Goal: Information Seeking & Learning: Understand process/instructions

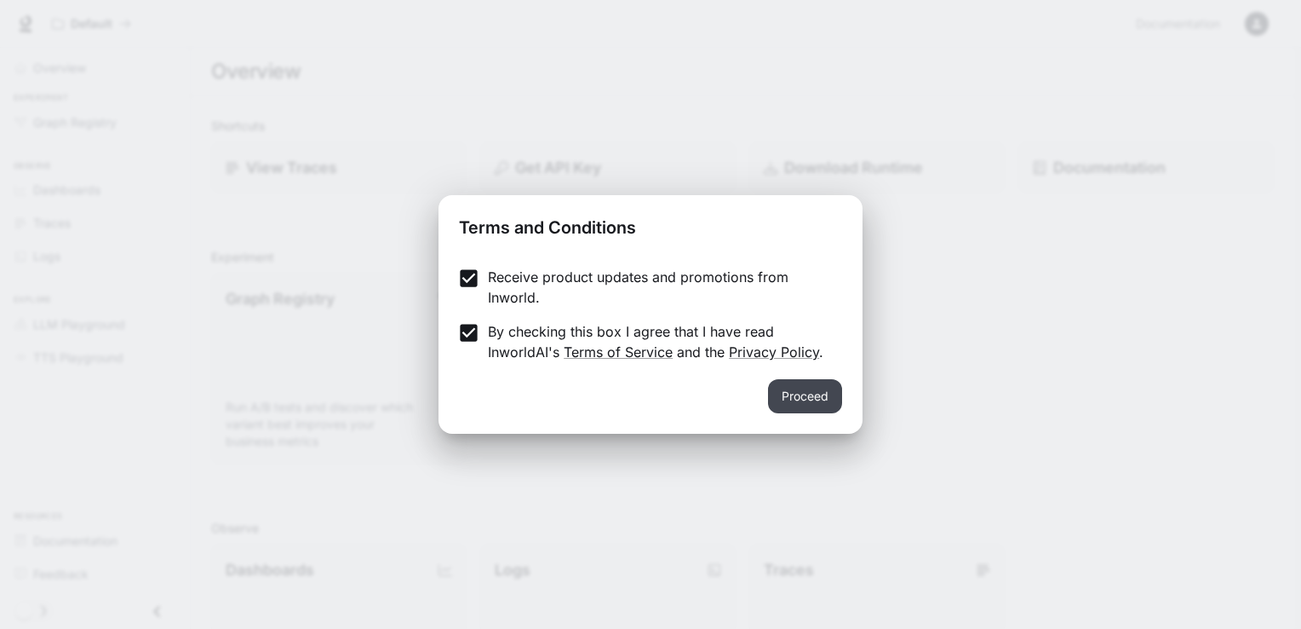
click at [813, 395] on button "Proceed" at bounding box center [805, 396] width 74 height 34
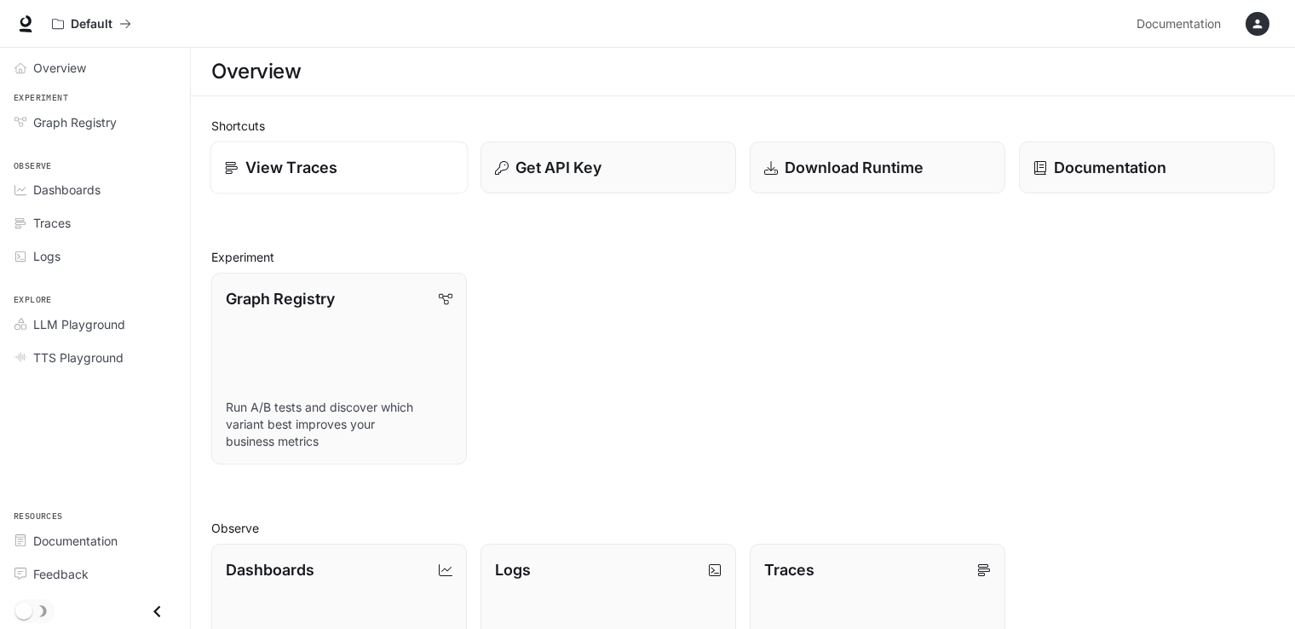
click at [303, 166] on p "View Traces" at bounding box center [291, 167] width 92 height 23
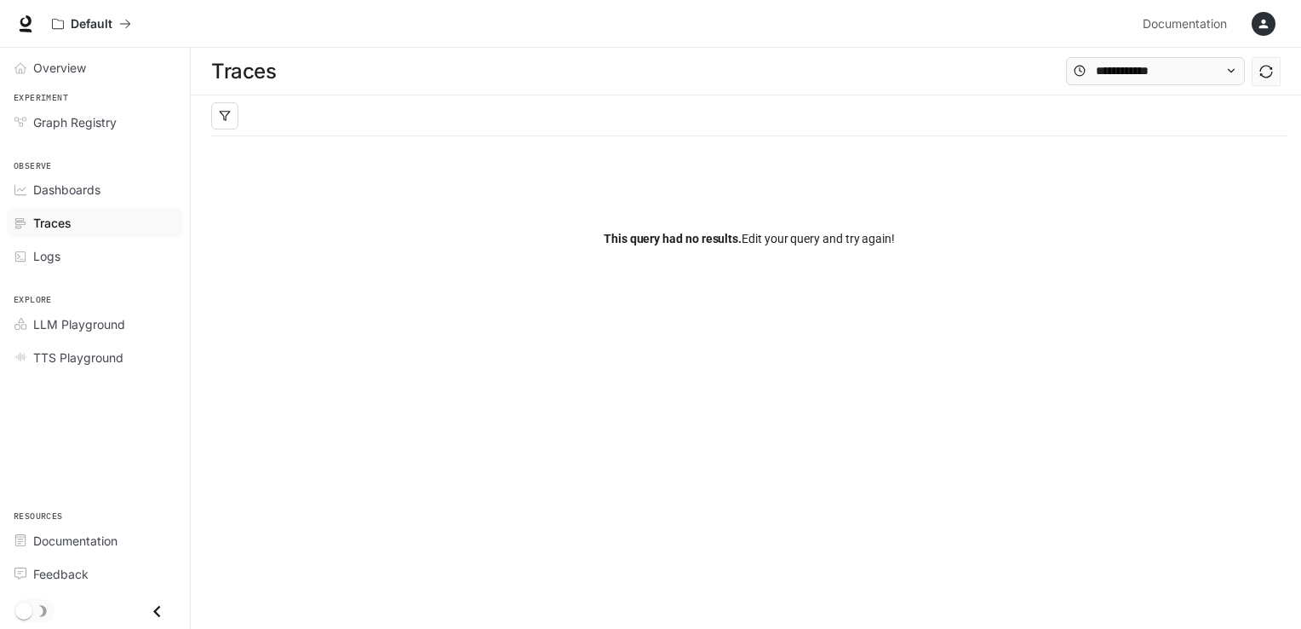
click at [1265, 27] on icon "button" at bounding box center [1264, 24] width 9 height 9
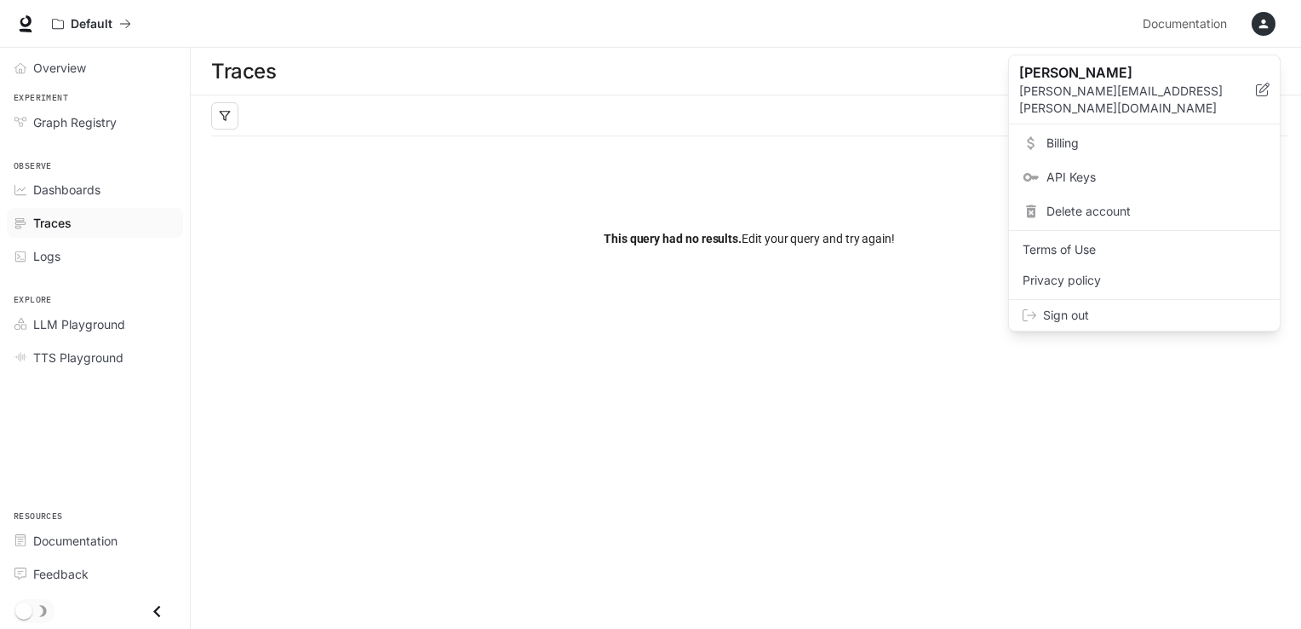
click at [30, 24] on div at bounding box center [650, 314] width 1301 height 629
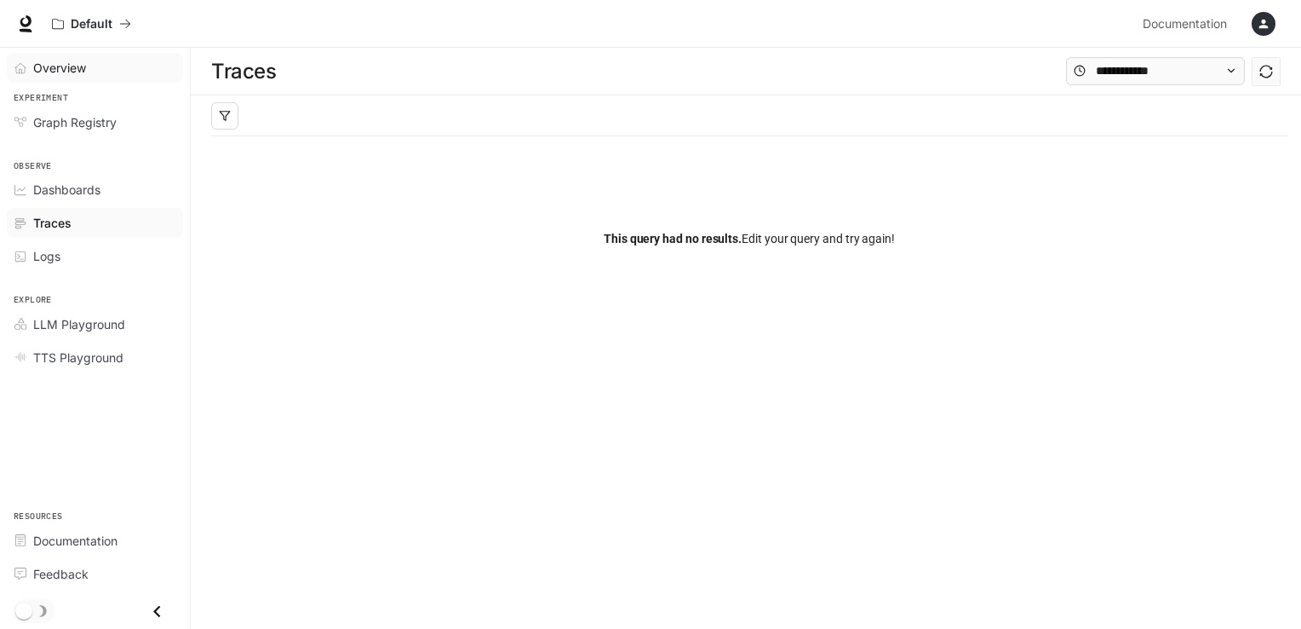
click at [40, 72] on span "Overview" at bounding box center [59, 68] width 53 height 18
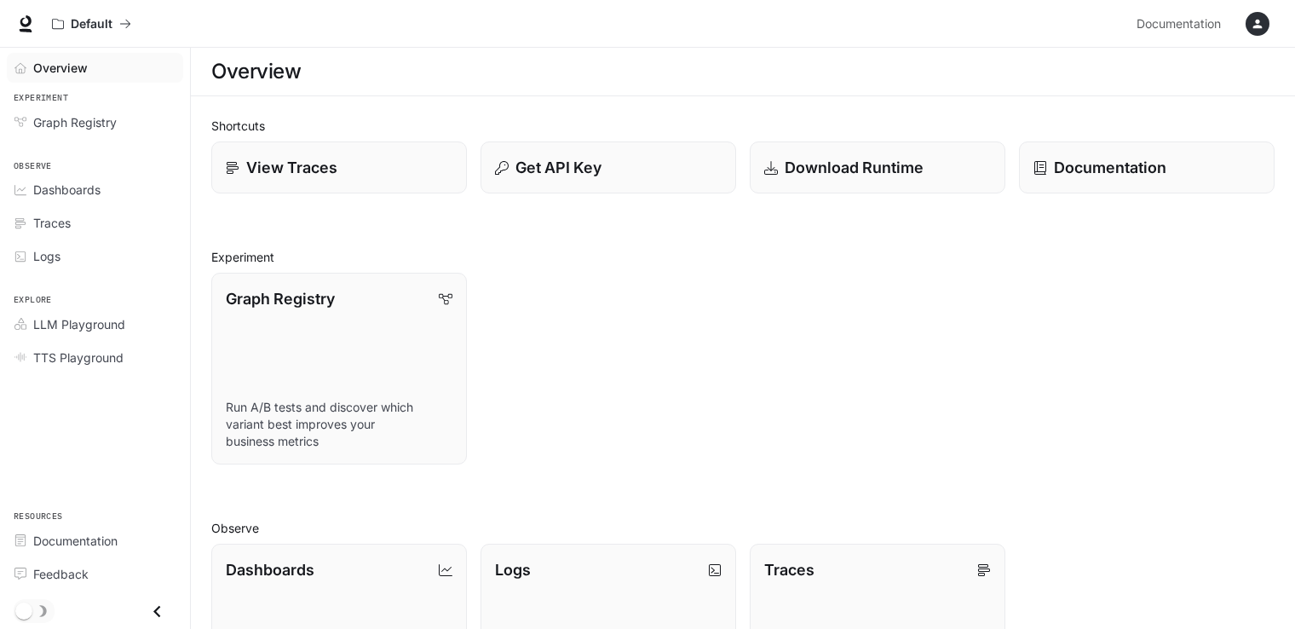
click at [1260, 22] on icon "button" at bounding box center [1257, 24] width 14 height 14
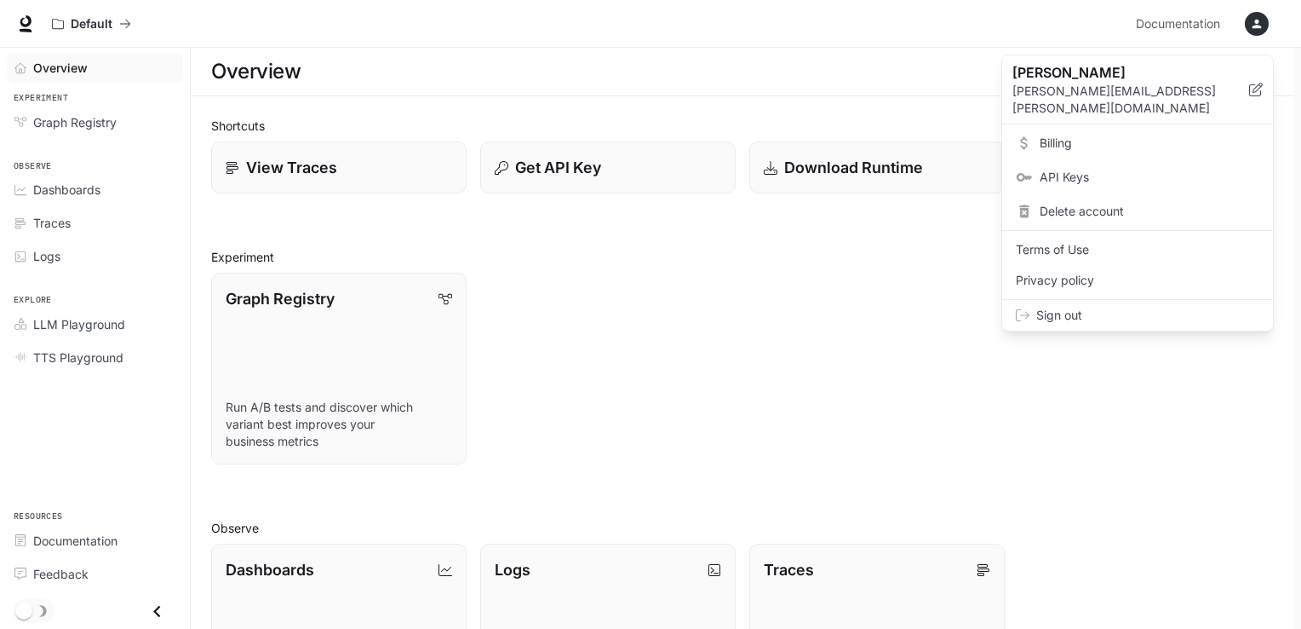
click at [1040, 135] on span "Billing" at bounding box center [1150, 143] width 220 height 17
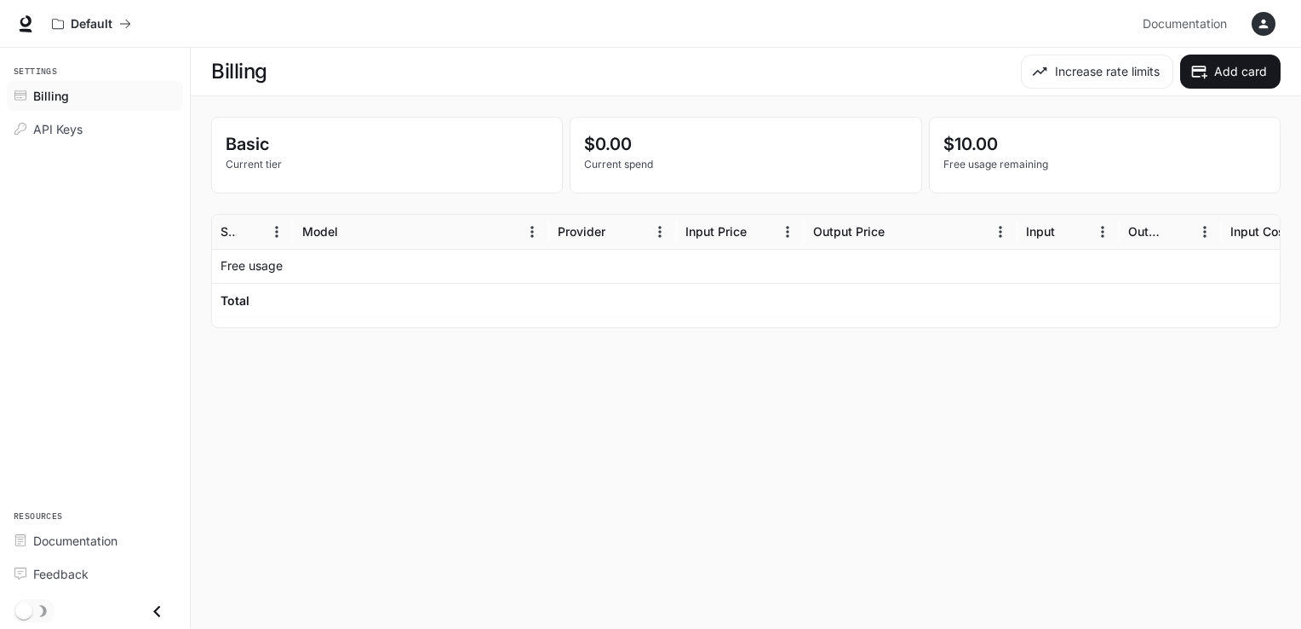
click at [51, 96] on span "Billing" at bounding box center [51, 96] width 36 height 18
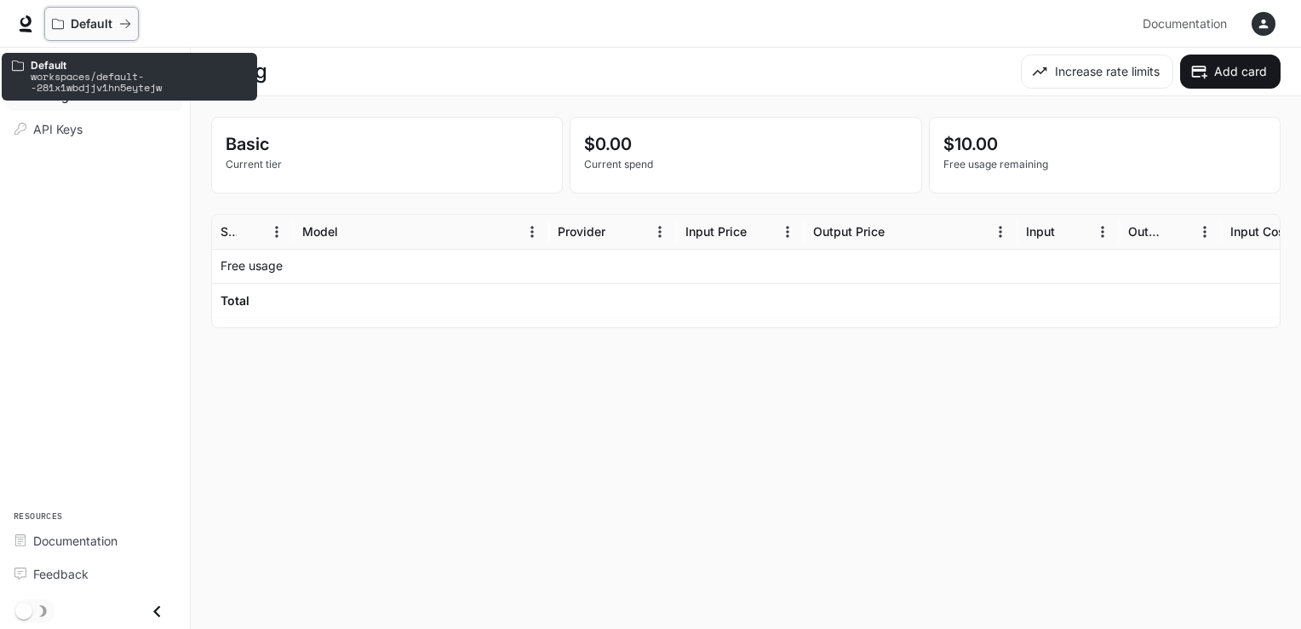
click at [129, 25] on icon "All workspaces" at bounding box center [125, 24] width 10 height 9
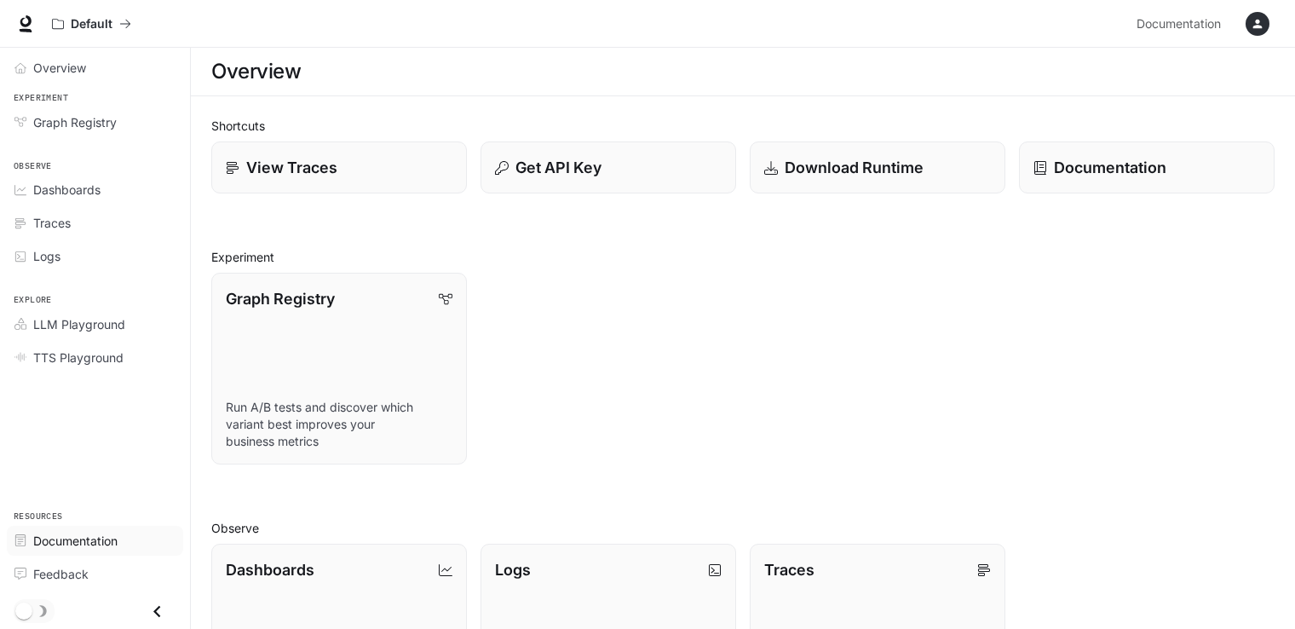
click at [82, 540] on span "Documentation" at bounding box center [75, 540] width 84 height 18
